Goal: Obtain resource: Obtain resource

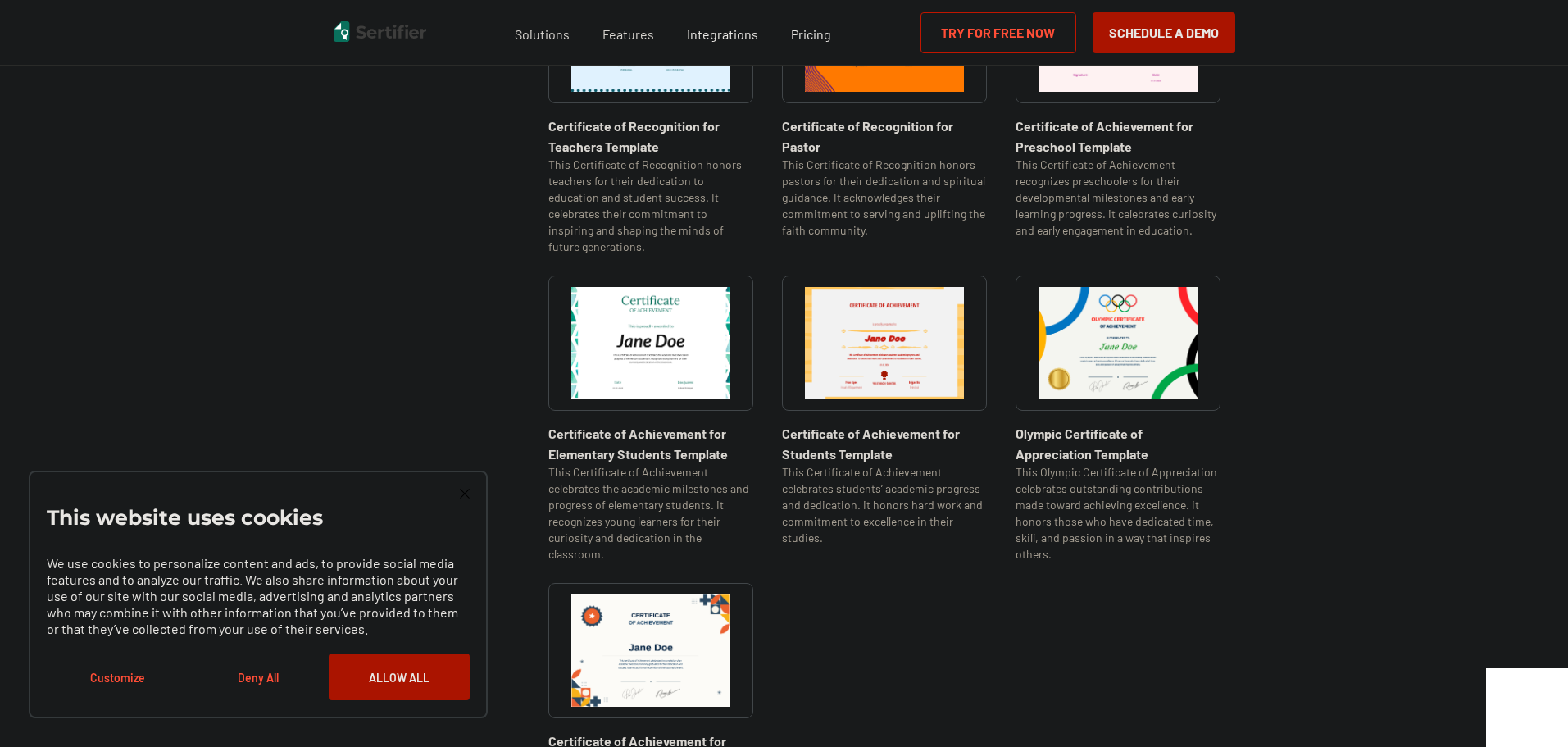
scroll to position [984, 0]
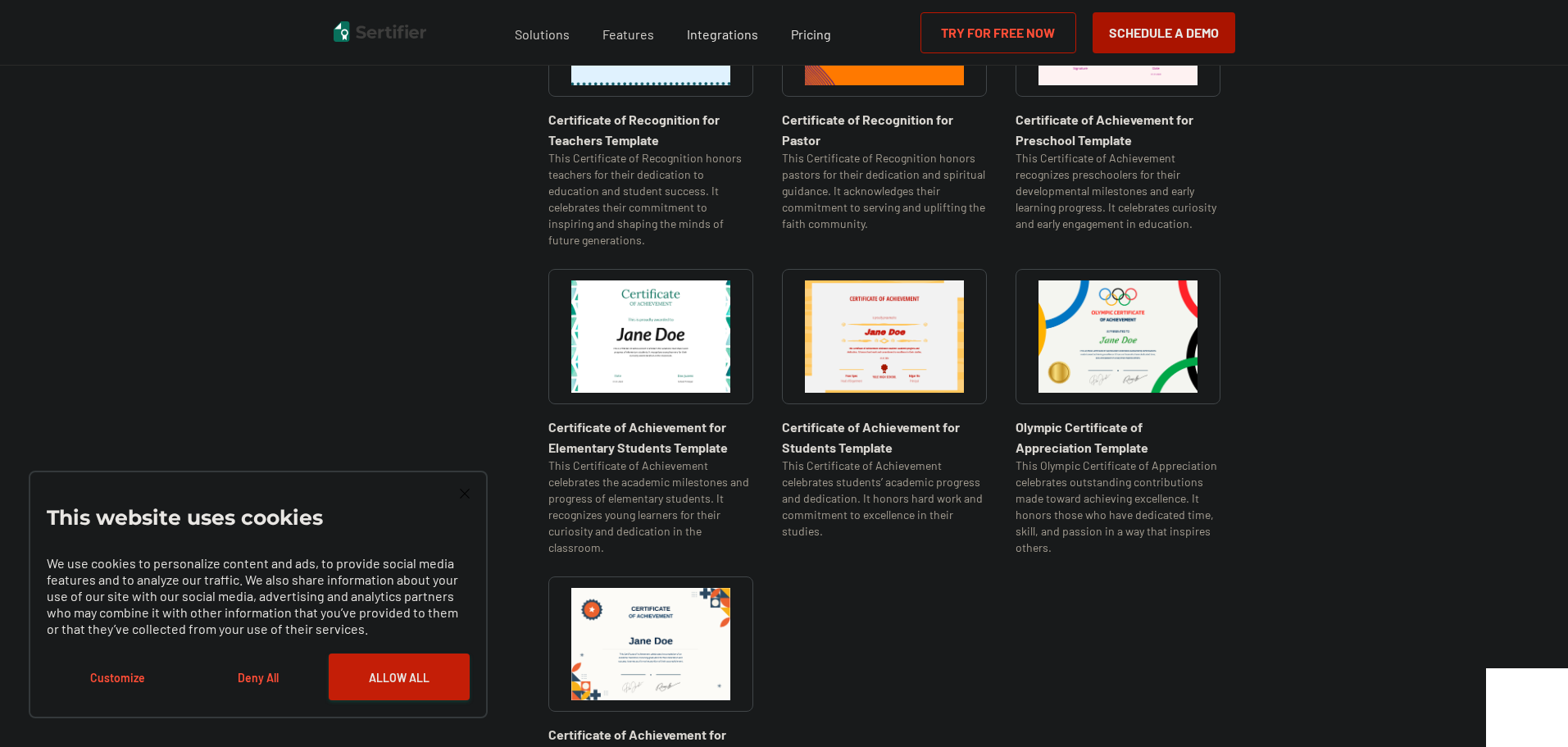
click at [383, 687] on button "Allow All" at bounding box center [399, 677] width 141 height 47
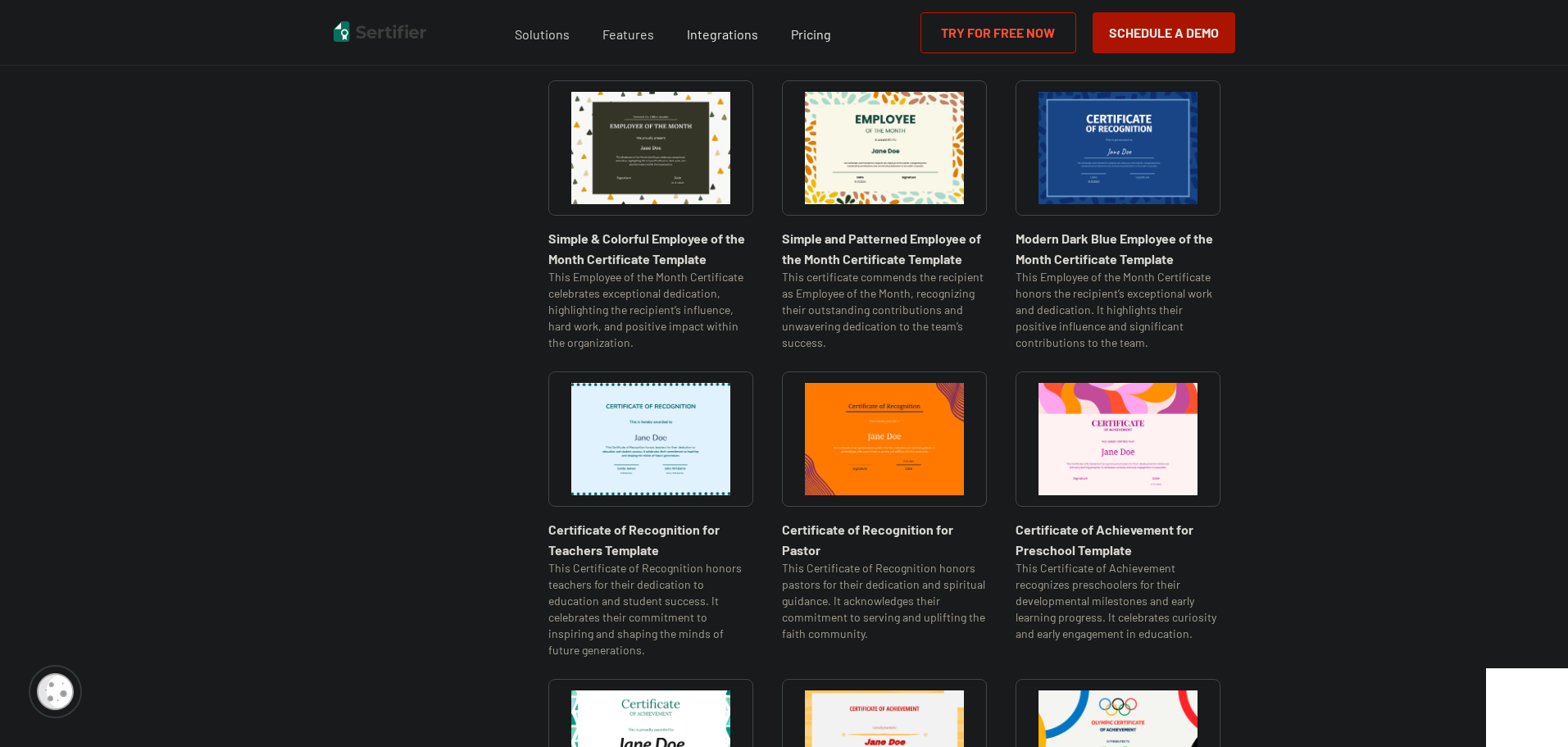
scroll to position [0, 0]
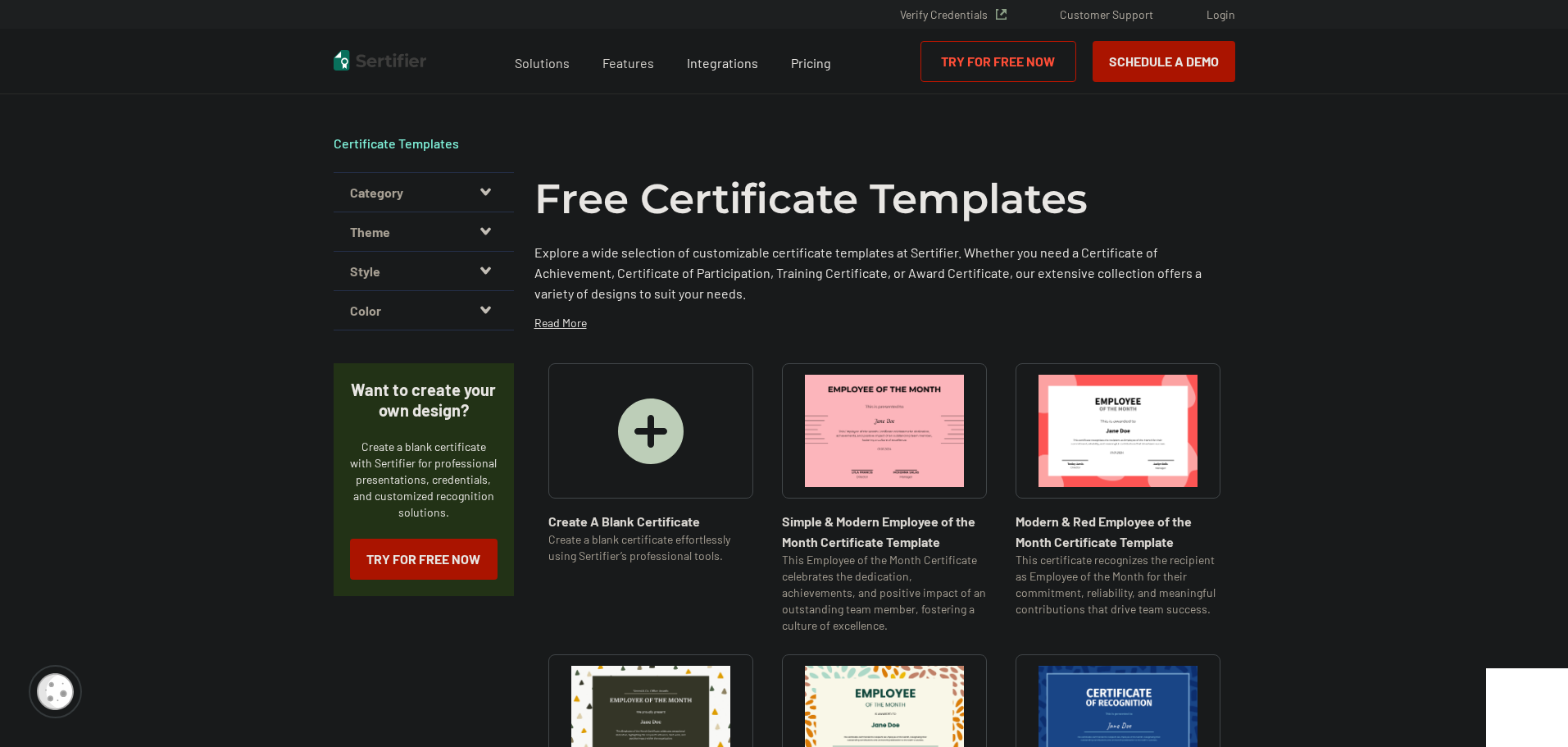
click at [499, 195] on button "Category" at bounding box center [424, 193] width 181 height 40
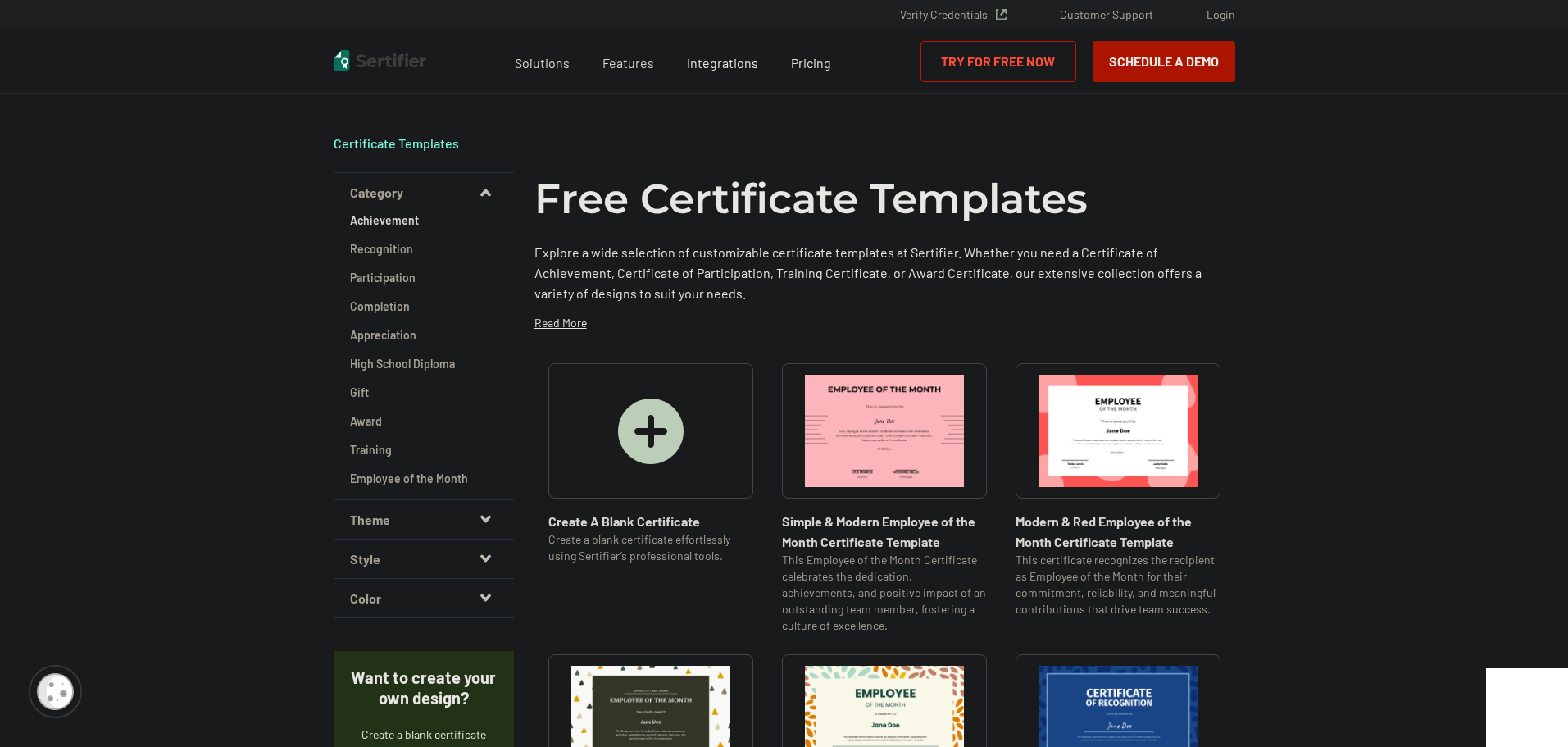
click at [395, 221] on h2 "Achievement" at bounding box center [424, 221] width 148 height 16
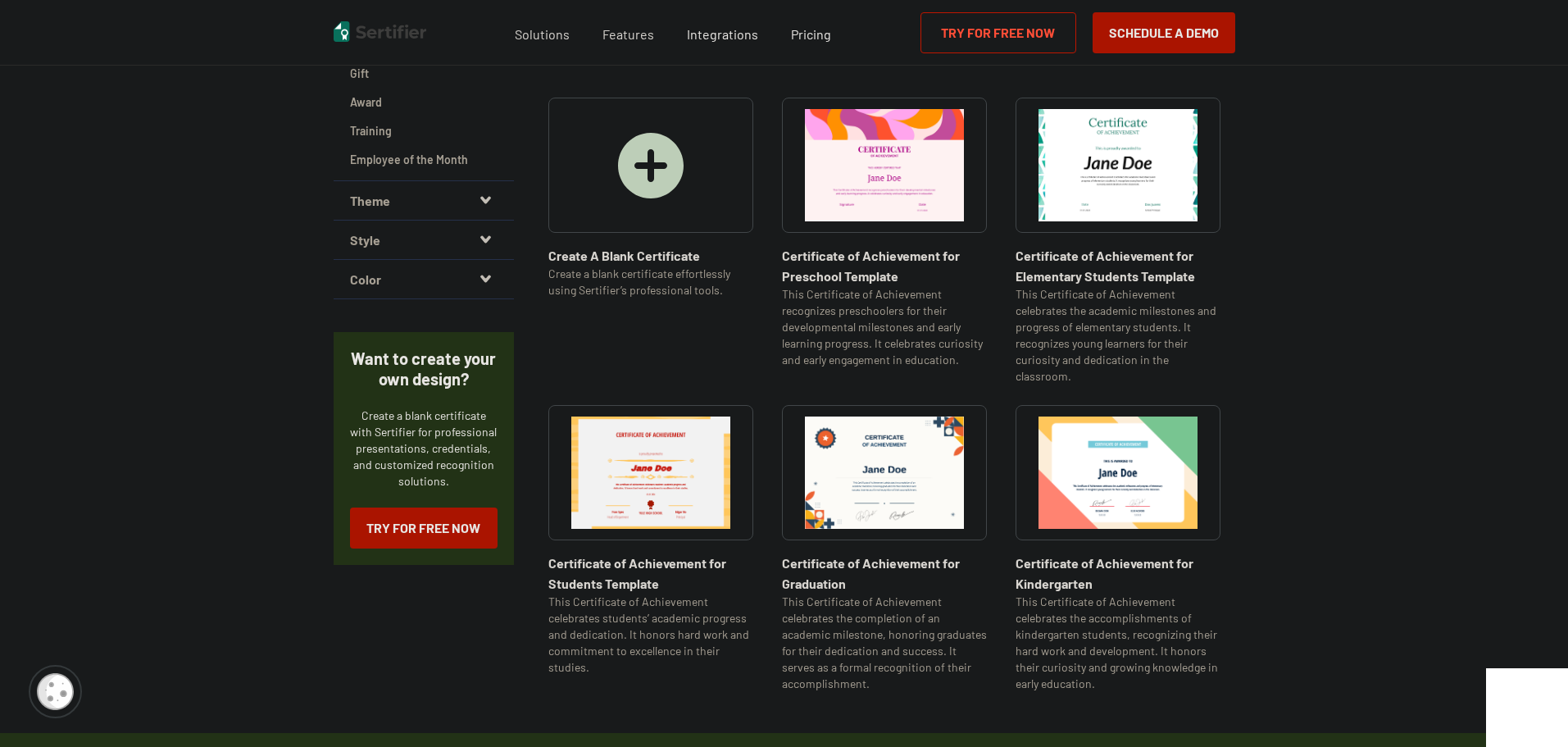
scroll to position [328, 0]
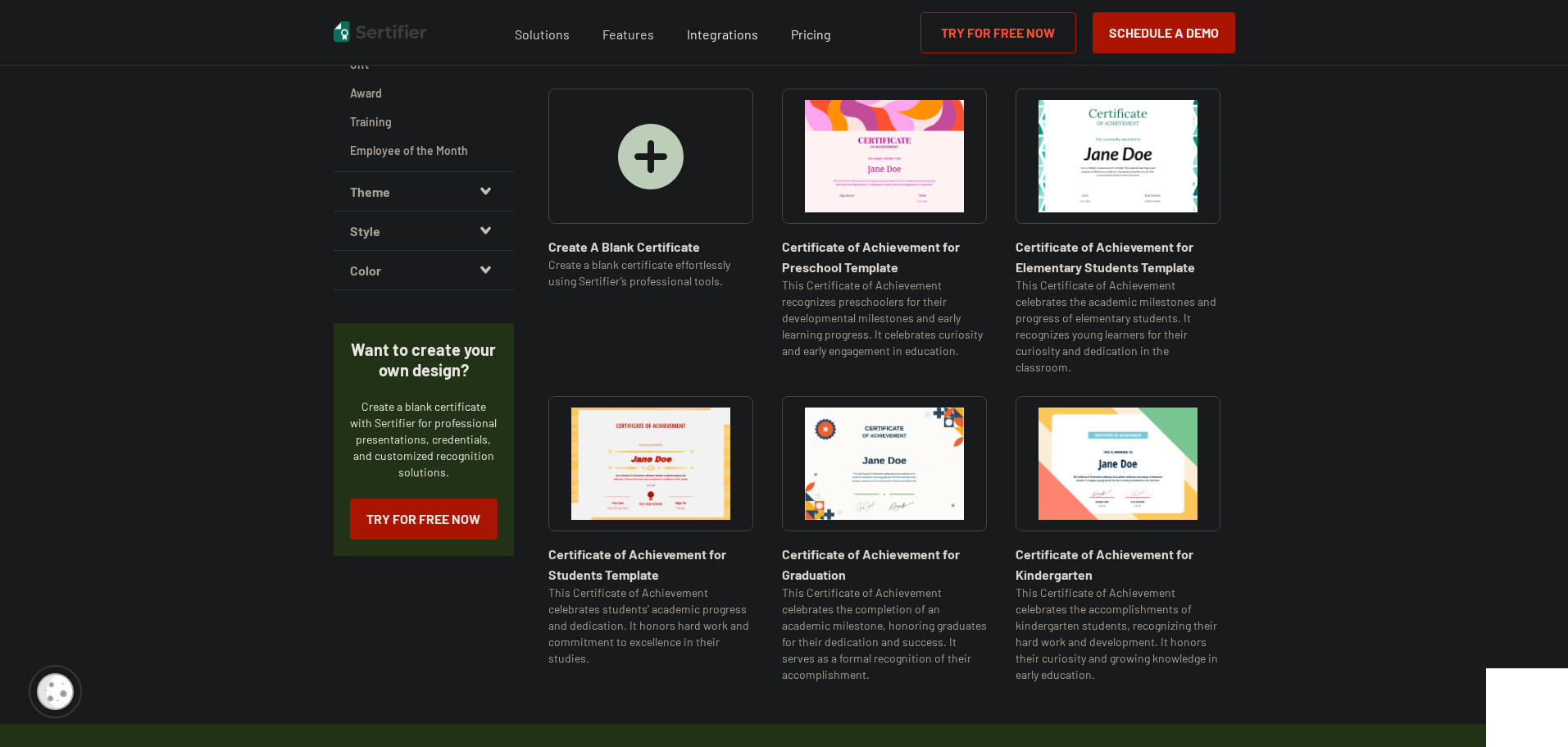
click at [646, 155] on img at bounding box center [651, 157] width 66 height 66
click at [678, 458] on img at bounding box center [650, 463] width 159 height 112
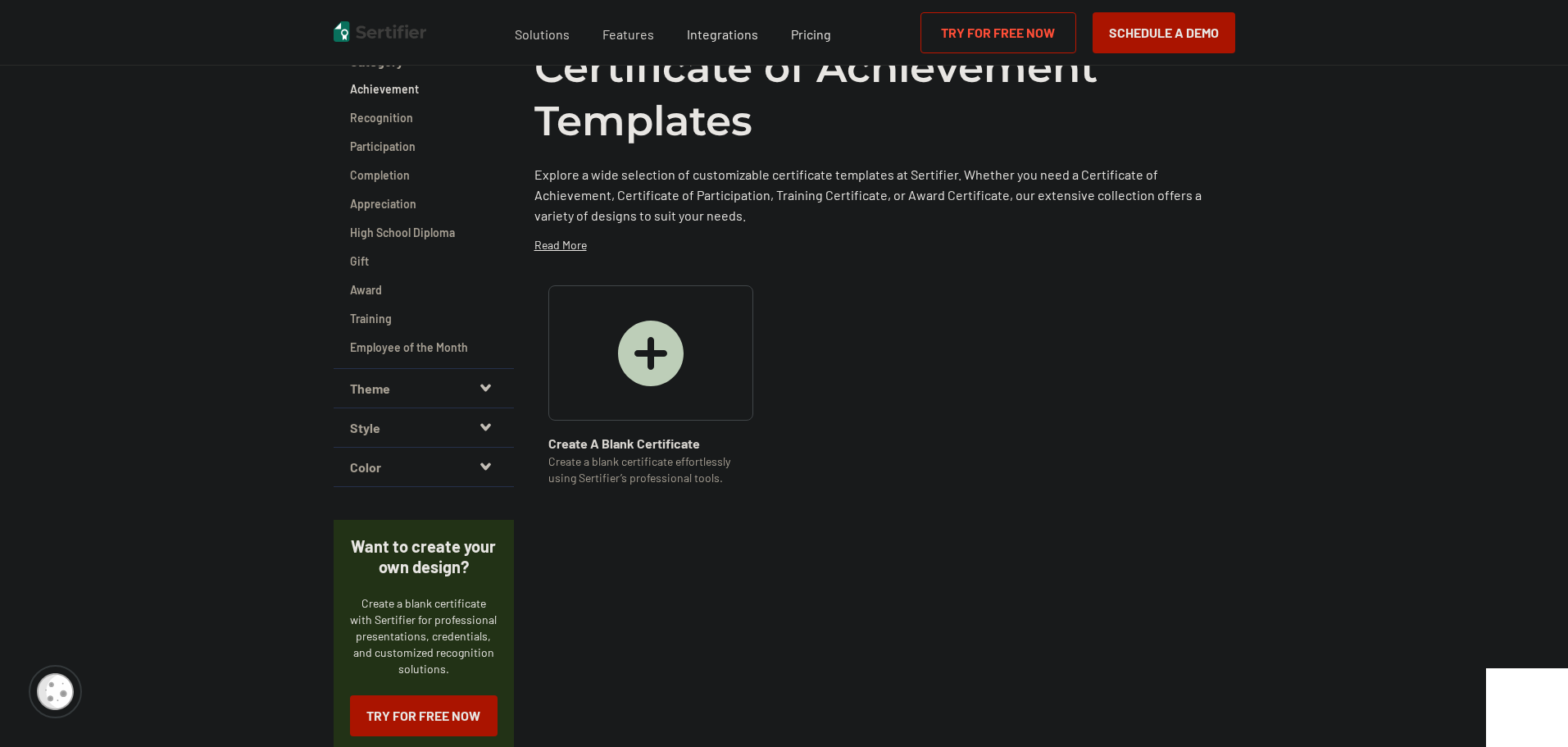
scroll to position [164, 0]
